Goal: Task Accomplishment & Management: Manage account settings

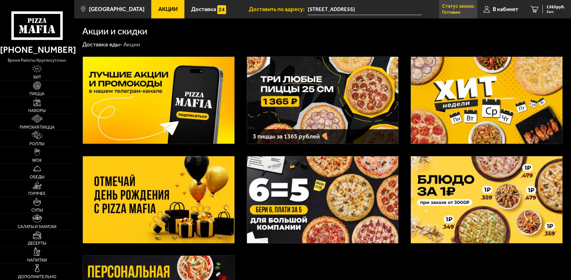
click at [456, 5] on p "Статус заказа:" at bounding box center [458, 6] width 32 height 5
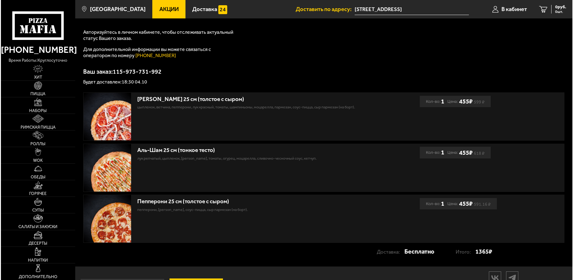
scroll to position [38, 0]
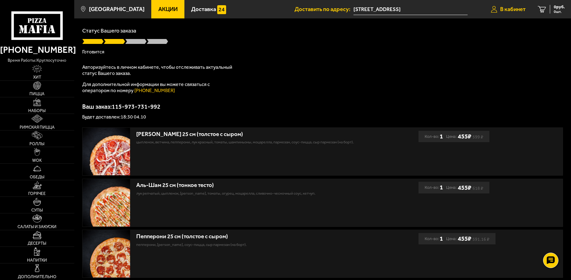
click at [516, 10] on span "В кабинет" at bounding box center [512, 9] width 25 height 6
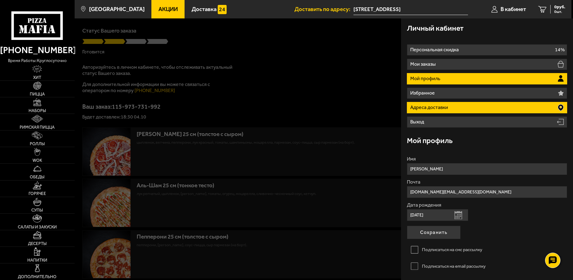
click at [473, 105] on li "Адреса доставки" at bounding box center [487, 107] width 160 height 11
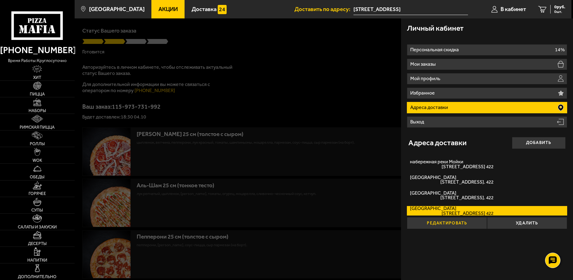
click at [443, 225] on button "Редактировать" at bounding box center [447, 223] width 80 height 12
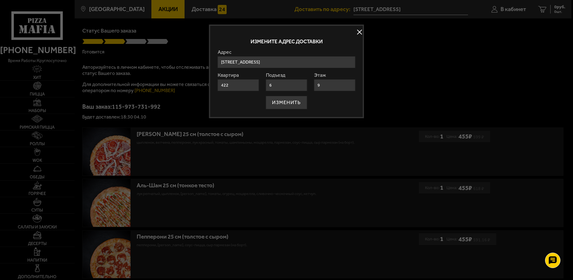
click at [349, 61] on input "Россия, Санкт-Петербург, набережная реки Мойки, 94" at bounding box center [287, 62] width 138 height 12
click at [359, 33] on button at bounding box center [359, 31] width 9 height 9
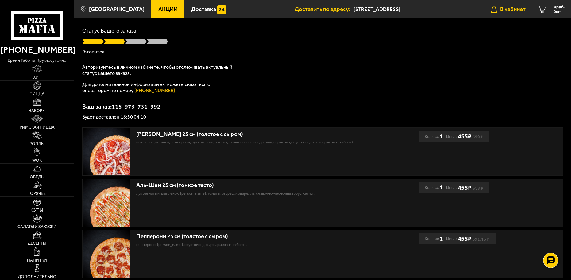
click at [508, 9] on span "В кабинет" at bounding box center [512, 9] width 25 height 6
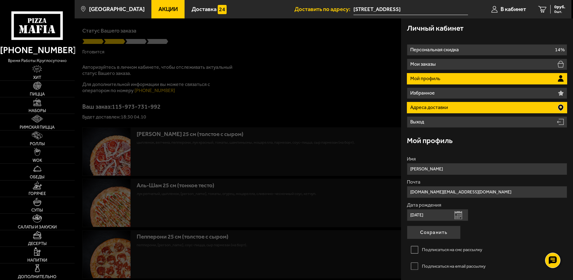
click at [480, 109] on li "Адреса доставки" at bounding box center [487, 107] width 160 height 11
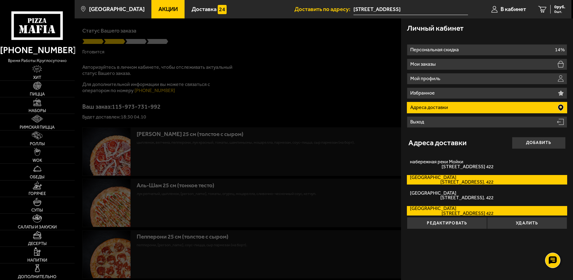
click at [450, 181] on span "Ленинский проспект, дом 76к1 кв. 422" at bounding box center [451, 182] width 83 height 5
click at [0, 0] on input "Россия Ленинский проспект, дом 76к1 кв. 422" at bounding box center [0, 0] width 0 height 0
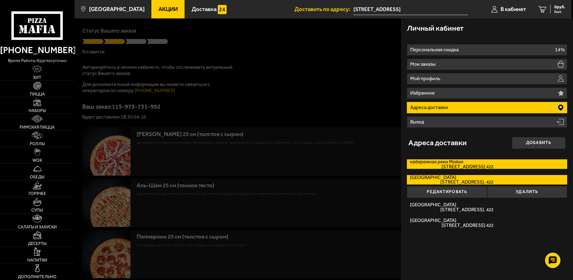
click at [452, 163] on label "набережная реки Мойки набережная реки Мойки, дом 94 кв. 422" at bounding box center [487, 164] width 160 height 10
click at [0, 0] on input "набережная реки Мойки набережная реки Мойки, дом 94 кв. 422" at bounding box center [0, 0] width 0 height 0
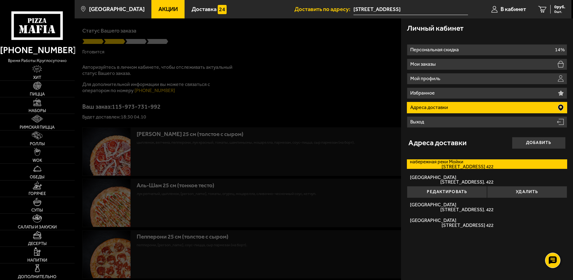
type input "[STREET_ADDRESS]"
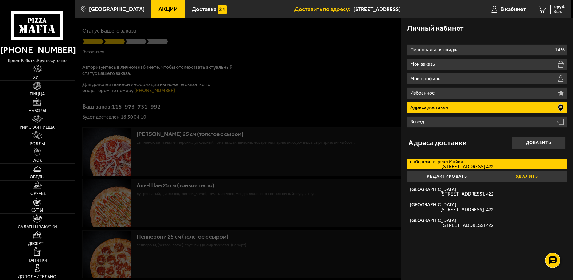
click at [516, 176] on button "Удалить" at bounding box center [527, 176] width 80 height 12
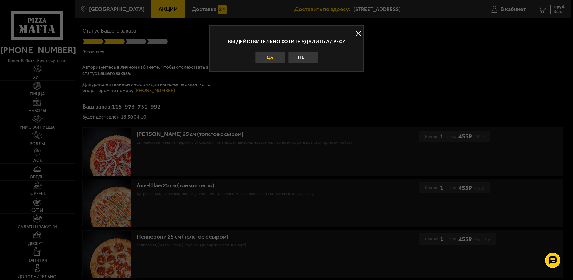
click at [281, 61] on button "Да" at bounding box center [270, 57] width 30 height 12
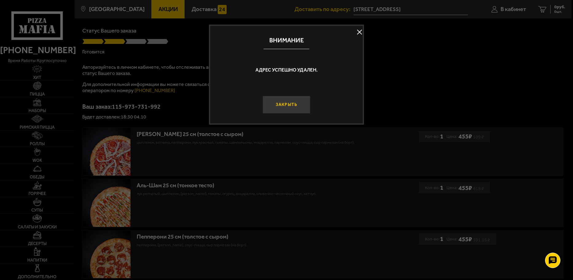
click at [282, 107] on button "Закрыть" at bounding box center [286, 105] width 48 height 18
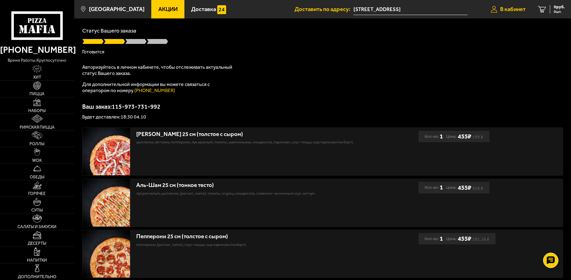
click at [510, 11] on span "В кабинет" at bounding box center [512, 9] width 25 height 6
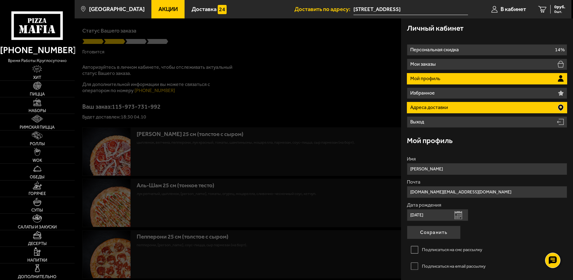
click at [461, 108] on li "Адреса доставки" at bounding box center [487, 107] width 160 height 11
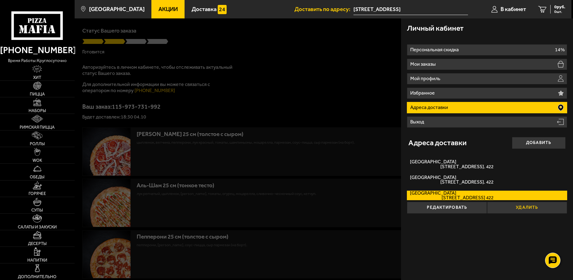
click at [523, 206] on button "Удалить" at bounding box center [527, 208] width 80 height 12
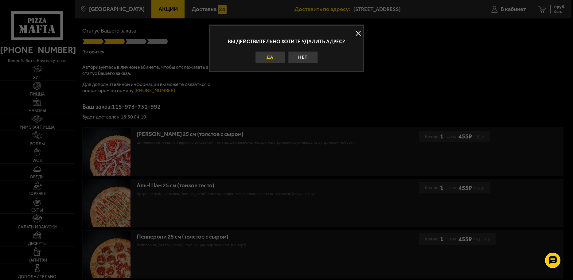
click at [274, 57] on button "Да" at bounding box center [270, 57] width 30 height 12
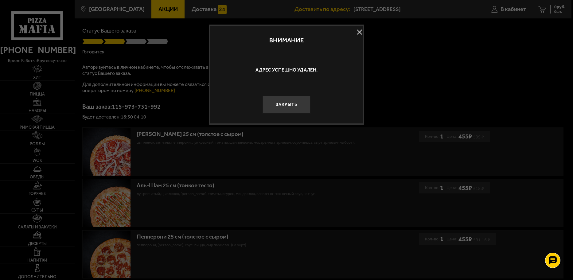
click at [289, 104] on button "Закрыть" at bounding box center [286, 105] width 48 height 18
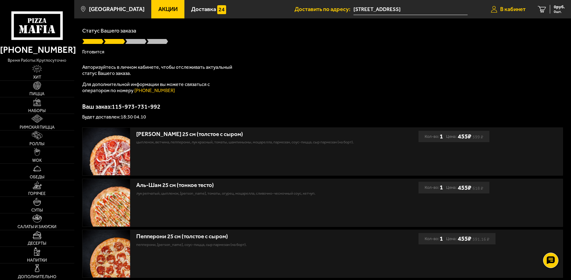
click at [525, 6] on span "В кабинет" at bounding box center [512, 9] width 25 height 6
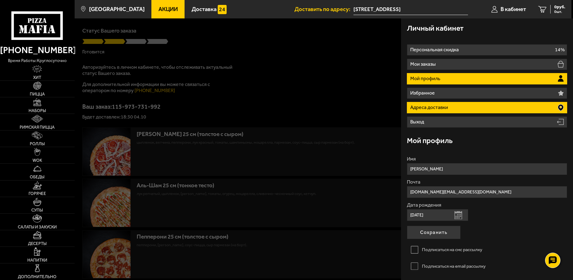
click at [478, 108] on li "Адреса доставки" at bounding box center [487, 107] width 160 height 11
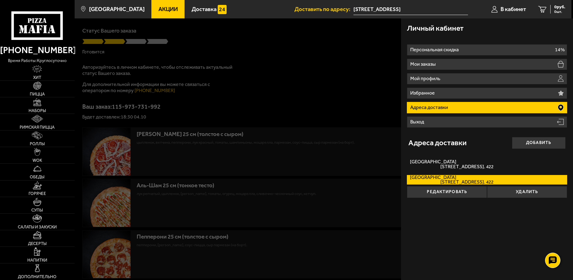
click at [362, 50] on div at bounding box center [361, 158] width 573 height 280
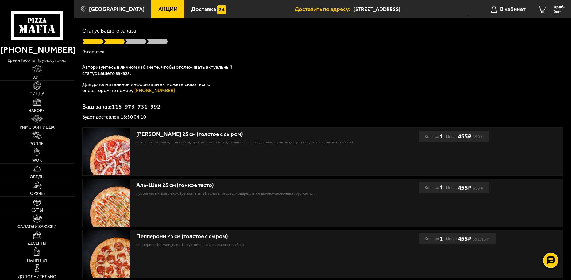
drag, startPoint x: 350, startPoint y: 9, endPoint x: 415, endPoint y: 13, distance: 65.5
click at [415, 13] on li "Доставить по адресу: набережная реки Мойки, 94" at bounding box center [381, 9] width 173 height 18
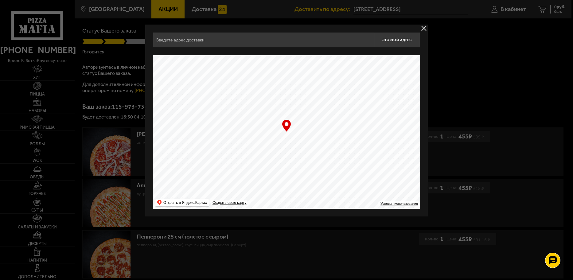
type input "[STREET_ADDRESS]"
click at [423, 29] on button "delivery type" at bounding box center [424, 29] width 8 height 8
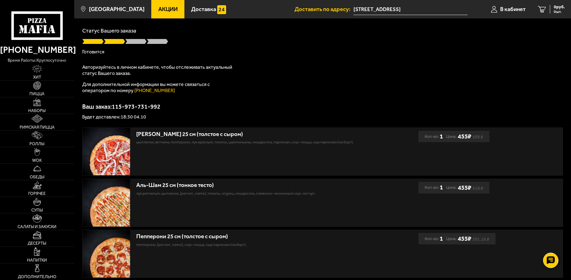
drag, startPoint x: 435, startPoint y: 8, endPoint x: 347, endPoint y: 10, distance: 88.7
click at [347, 10] on li "Доставить по адресу: набережная реки Мойки, 94" at bounding box center [381, 9] width 173 height 18
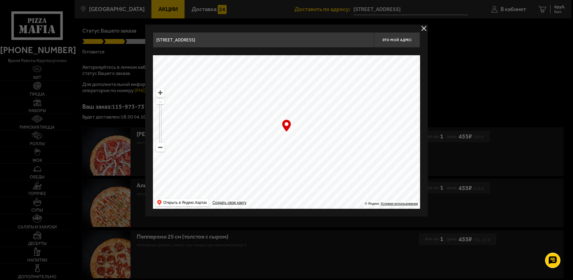
click at [420, 29] on button "delivery type" at bounding box center [424, 29] width 8 height 8
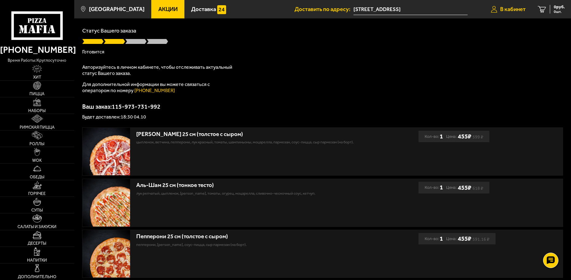
click at [512, 8] on span "В кабинет" at bounding box center [512, 9] width 25 height 6
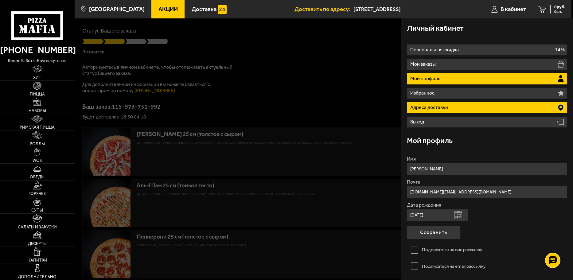
click at [462, 110] on li "Адреса доставки" at bounding box center [487, 107] width 160 height 11
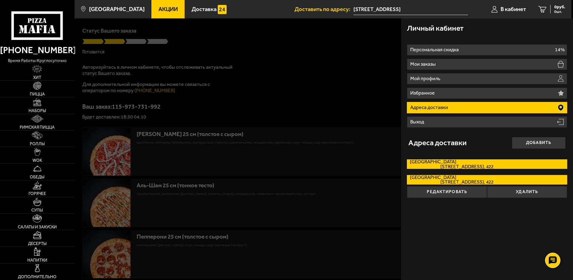
click at [445, 164] on label "Россия Ленинский проспект, дом 76к1 кв. 422" at bounding box center [487, 164] width 160 height 10
click at [0, 0] on input "Россия Ленинский проспект, дом 76к1 кв. 422" at bounding box center [0, 0] width 0 height 0
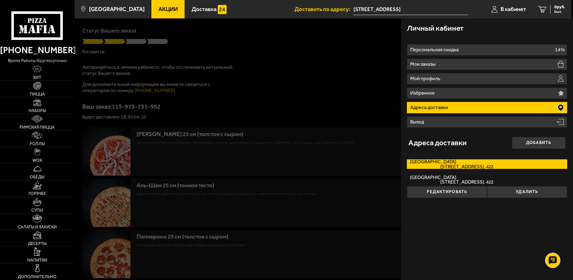
type input "Россия, Санкт-Петербург, набережная реки Мойки, 94"
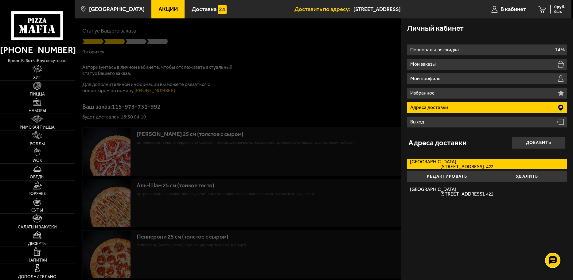
click at [360, 84] on div at bounding box center [361, 158] width 573 height 280
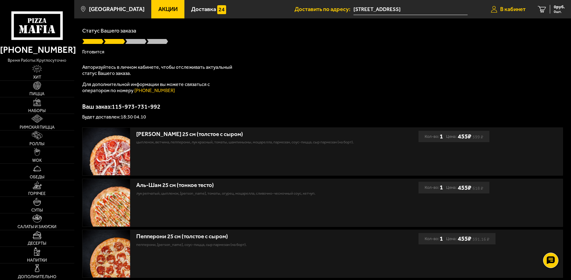
click at [503, 4] on link "В кабинет" at bounding box center [508, 9] width 47 height 18
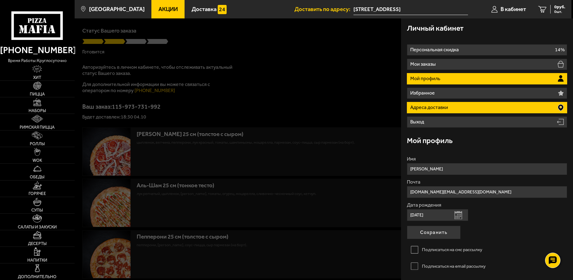
click at [481, 107] on li "Адреса доставки" at bounding box center [487, 107] width 160 height 11
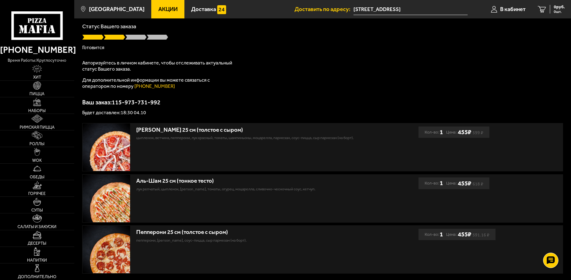
scroll to position [38, 0]
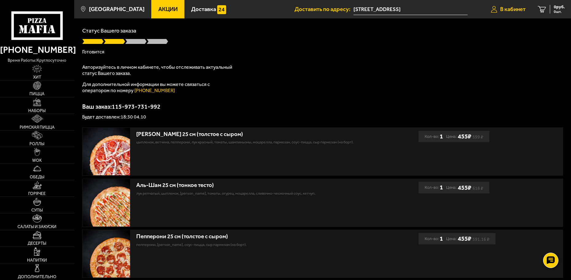
click at [521, 12] on span "В кабинет" at bounding box center [512, 9] width 25 height 6
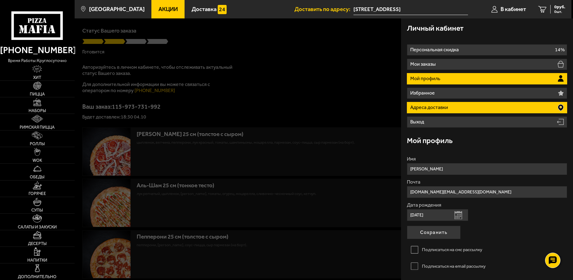
click at [506, 107] on li "Адреса доставки" at bounding box center [487, 107] width 160 height 11
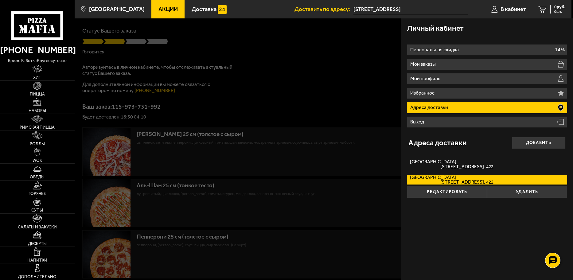
drag, startPoint x: 422, startPoint y: 9, endPoint x: 351, endPoint y: 8, distance: 71.2
click at [351, 8] on li "Доставить по адресу: набережная реки Мойки, 94" at bounding box center [380, 9] width 173 height 18
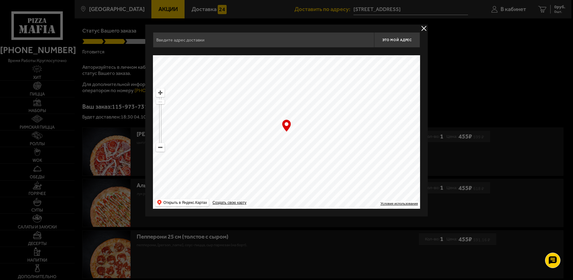
type input "Ленинский проспект, 76к1"
click at [424, 28] on button "delivery type" at bounding box center [424, 29] width 8 height 8
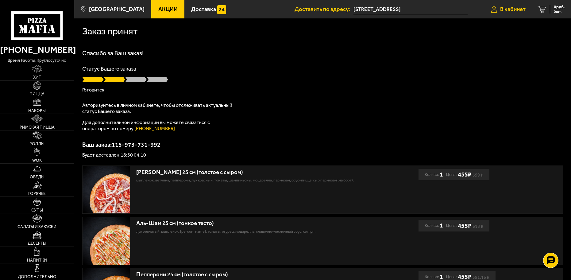
click at [509, 11] on span "В кабинет" at bounding box center [512, 9] width 25 height 6
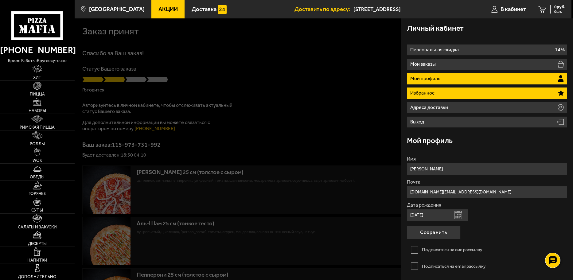
click at [495, 91] on li "Избранное" at bounding box center [487, 92] width 160 height 11
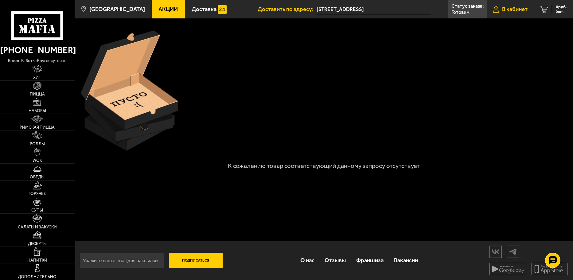
click at [512, 8] on span "В кабинет" at bounding box center [514, 9] width 25 height 6
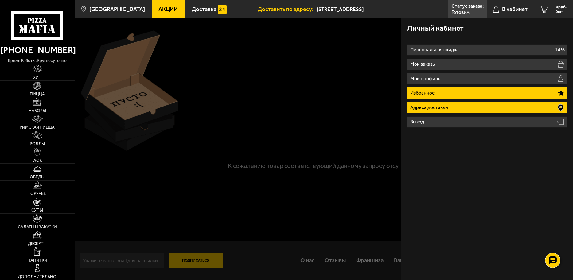
click at [479, 103] on li "Адреса доставки" at bounding box center [487, 107] width 160 height 11
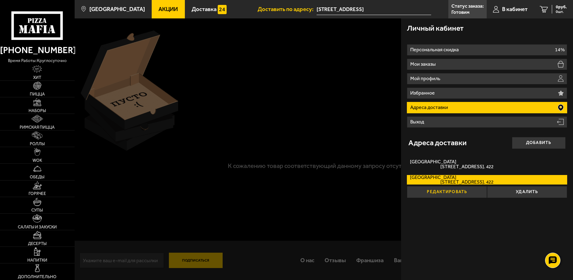
click at [453, 194] on button "Редактировать" at bounding box center [447, 192] width 80 height 12
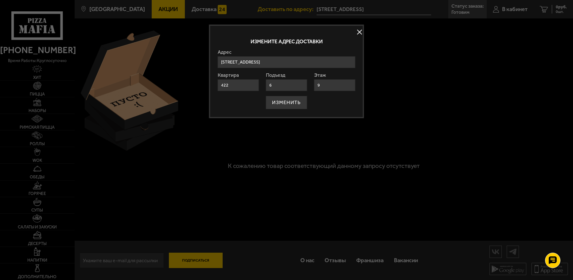
click at [358, 32] on button at bounding box center [359, 31] width 9 height 9
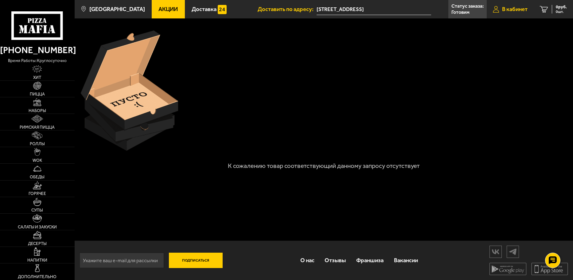
click at [521, 9] on span "В кабинет" at bounding box center [514, 9] width 25 height 6
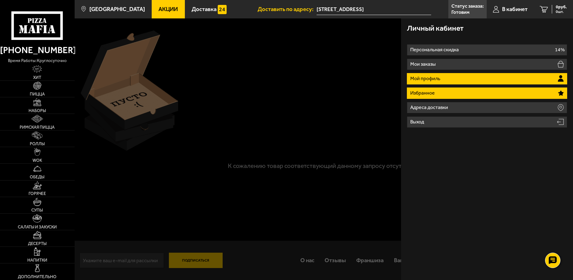
click at [467, 77] on li "Мой профиль" at bounding box center [487, 78] width 160 height 11
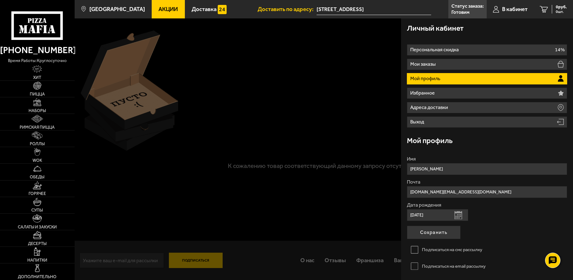
click at [358, 98] on div at bounding box center [361, 158] width 573 height 280
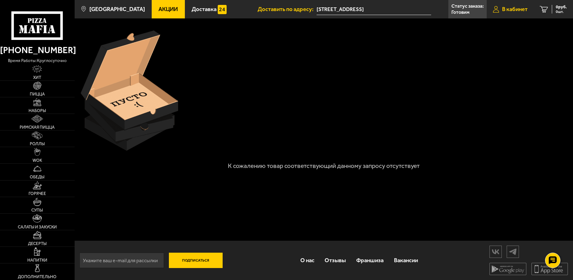
click at [516, 8] on span "В кабинет" at bounding box center [514, 9] width 25 height 6
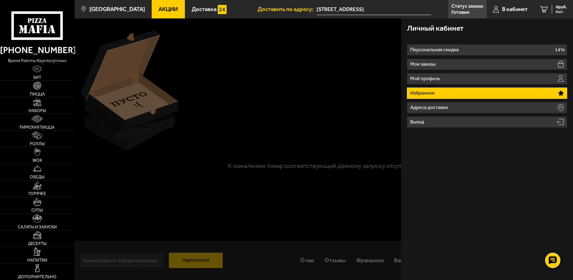
click at [349, 63] on div at bounding box center [361, 158] width 573 height 280
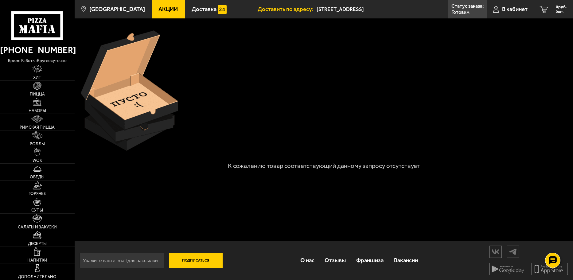
click at [39, 21] on icon at bounding box center [37, 25] width 52 height 29
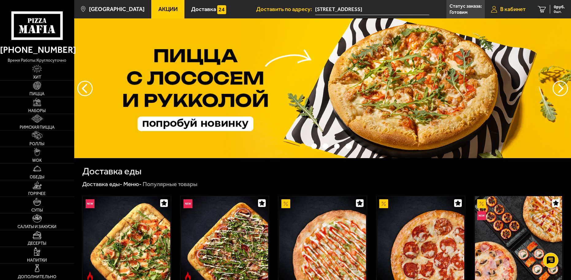
click at [509, 6] on link "В кабинет" at bounding box center [508, 9] width 47 height 18
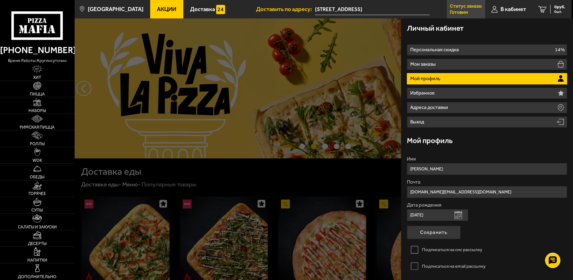
click at [459, 6] on p "Статус заказа:" at bounding box center [466, 6] width 32 height 5
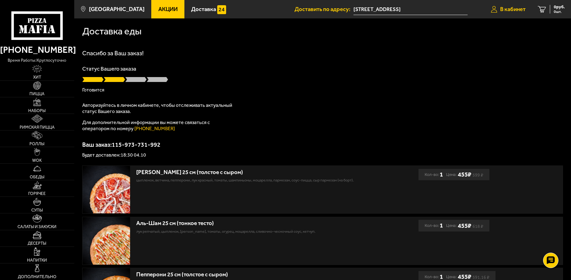
click at [514, 10] on span "В кабинет" at bounding box center [512, 9] width 25 height 6
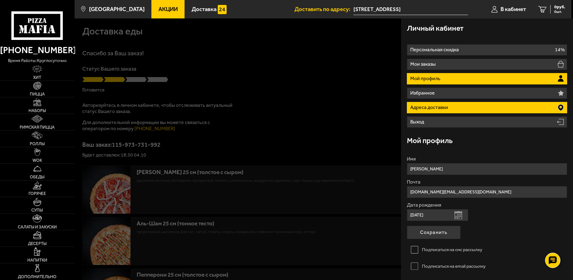
click at [461, 106] on li "Адреса доставки" at bounding box center [487, 107] width 160 height 11
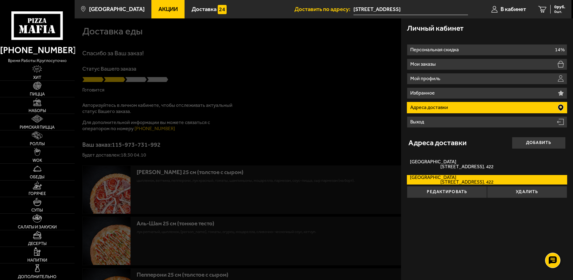
click at [406, 7] on input "Россия, Санкт-Петербург, набережная реки Мойки, 94" at bounding box center [410, 9] width 114 height 11
type input "[STREET_ADDRESS]"
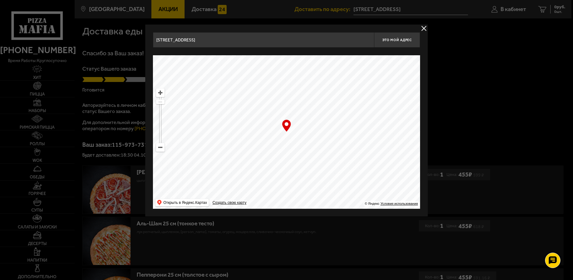
click at [426, 29] on button "delivery type" at bounding box center [424, 29] width 8 height 8
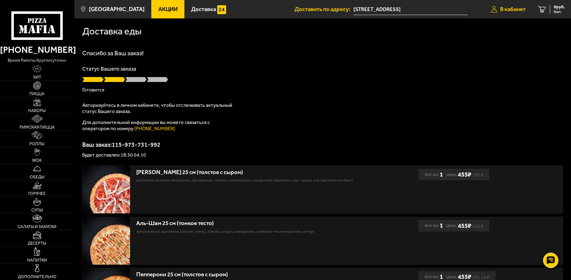
click at [513, 6] on span "В кабинет" at bounding box center [512, 9] width 25 height 6
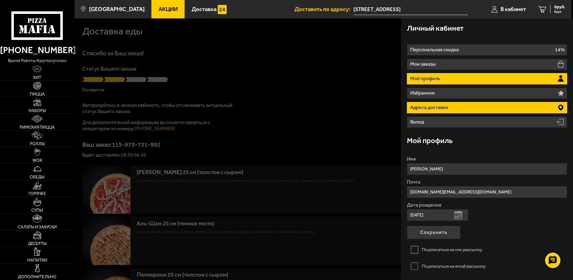
click at [510, 107] on li "Адреса доставки" at bounding box center [487, 107] width 160 height 11
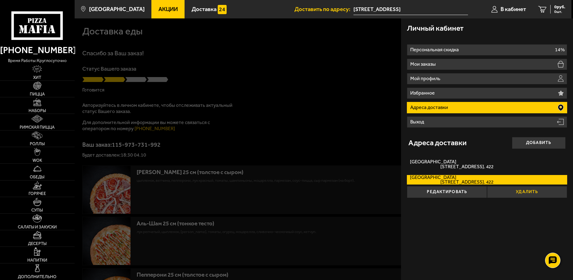
click at [529, 188] on button "Удалить" at bounding box center [527, 192] width 80 height 12
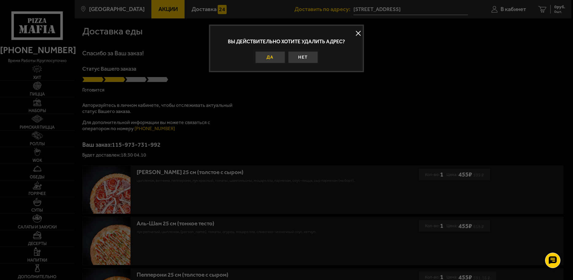
click at [269, 55] on button "Да" at bounding box center [270, 57] width 30 height 12
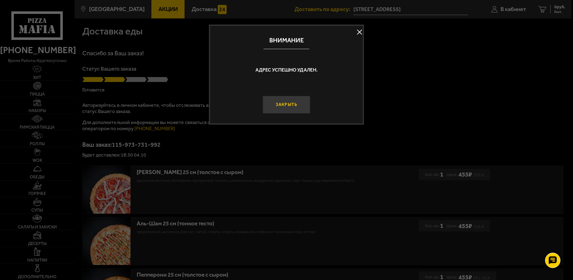
click at [296, 99] on button "Закрыть" at bounding box center [286, 105] width 48 height 18
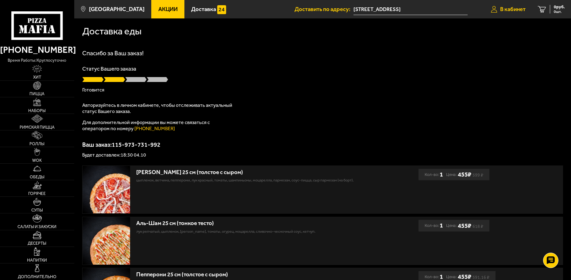
click at [519, 7] on span "В кабинет" at bounding box center [512, 9] width 25 height 6
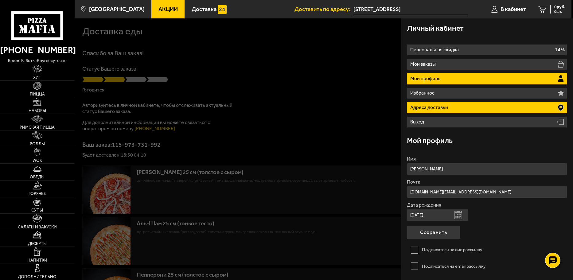
click at [509, 107] on li "Адреса доставки" at bounding box center [487, 107] width 160 height 11
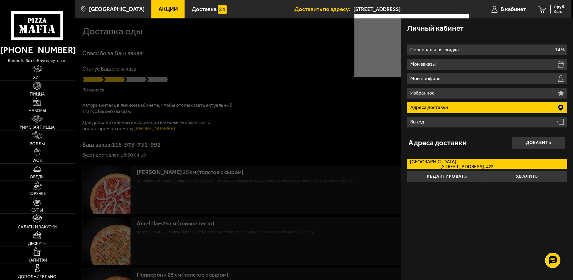
drag, startPoint x: 431, startPoint y: 11, endPoint x: 334, endPoint y: 13, distance: 96.7
click at [335, 6] on li "Доставить по адресу: набережная реки Мойки , 94 , Санкт-Петербург набережная ре…" at bounding box center [380, 9] width 173 height 18
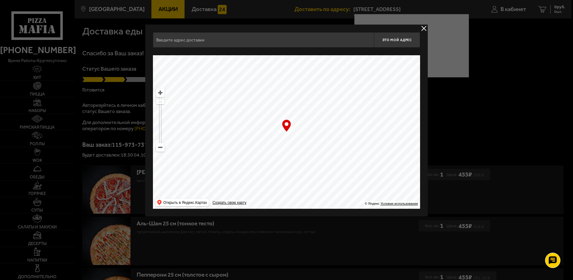
type input "Ленинский проспект, 76к1"
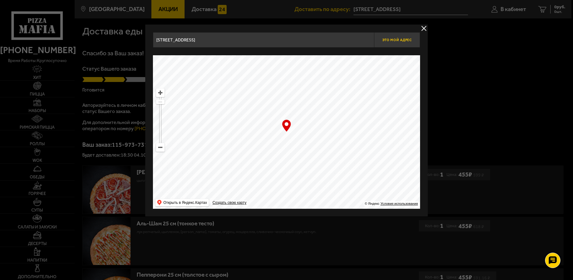
click at [393, 37] on button "Это мой адрес" at bounding box center [397, 39] width 46 height 15
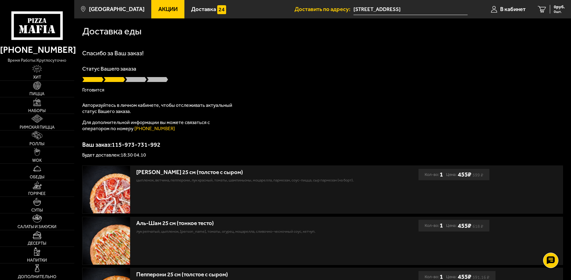
click at [481, 13] on ul "Доставить по адресу: набережная реки Мойки , 94 , Санкт-Петербург набережная ре…" at bounding box center [433, 9] width 277 height 18
